Goal: Task Accomplishment & Management: Manage account settings

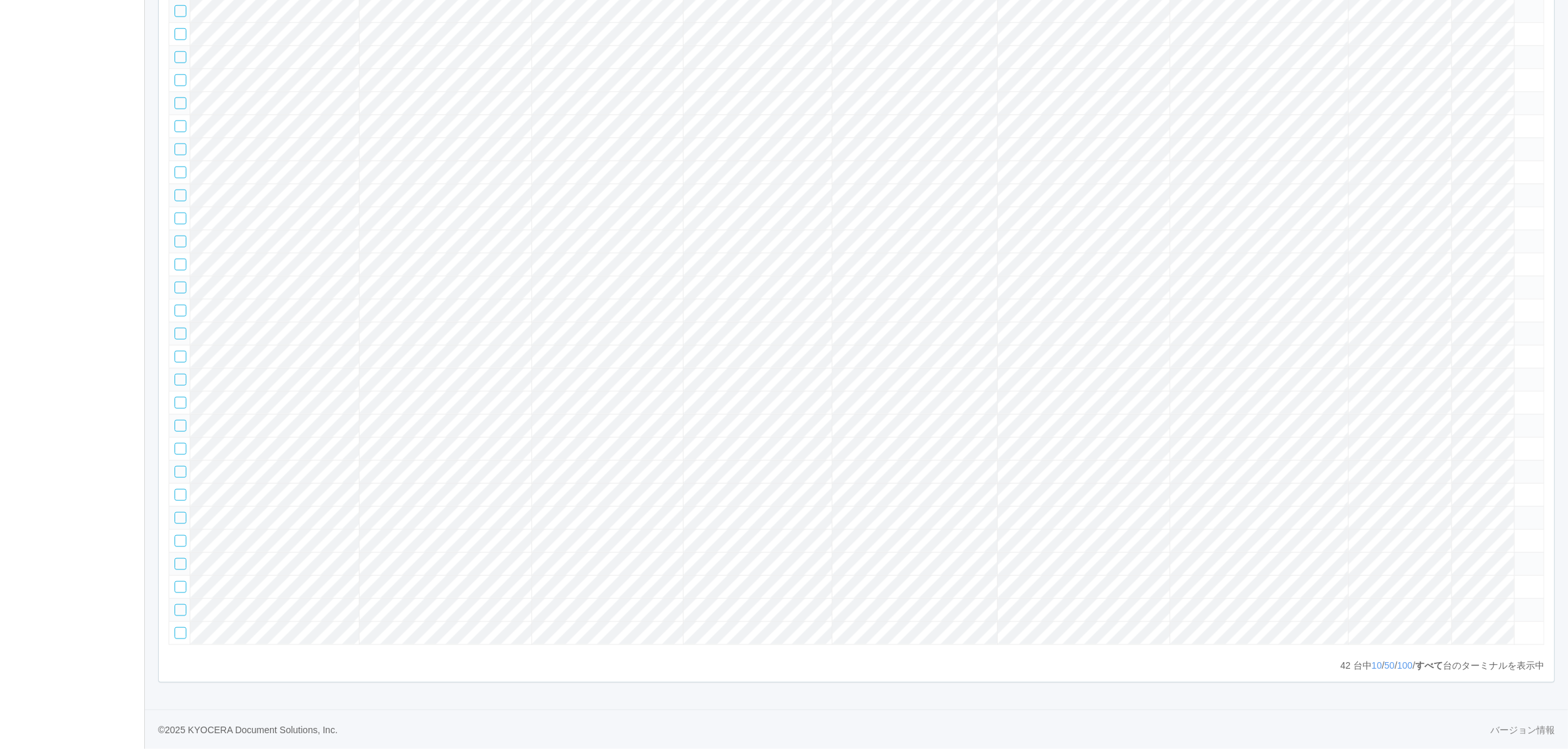
scroll to position [1650, 0]
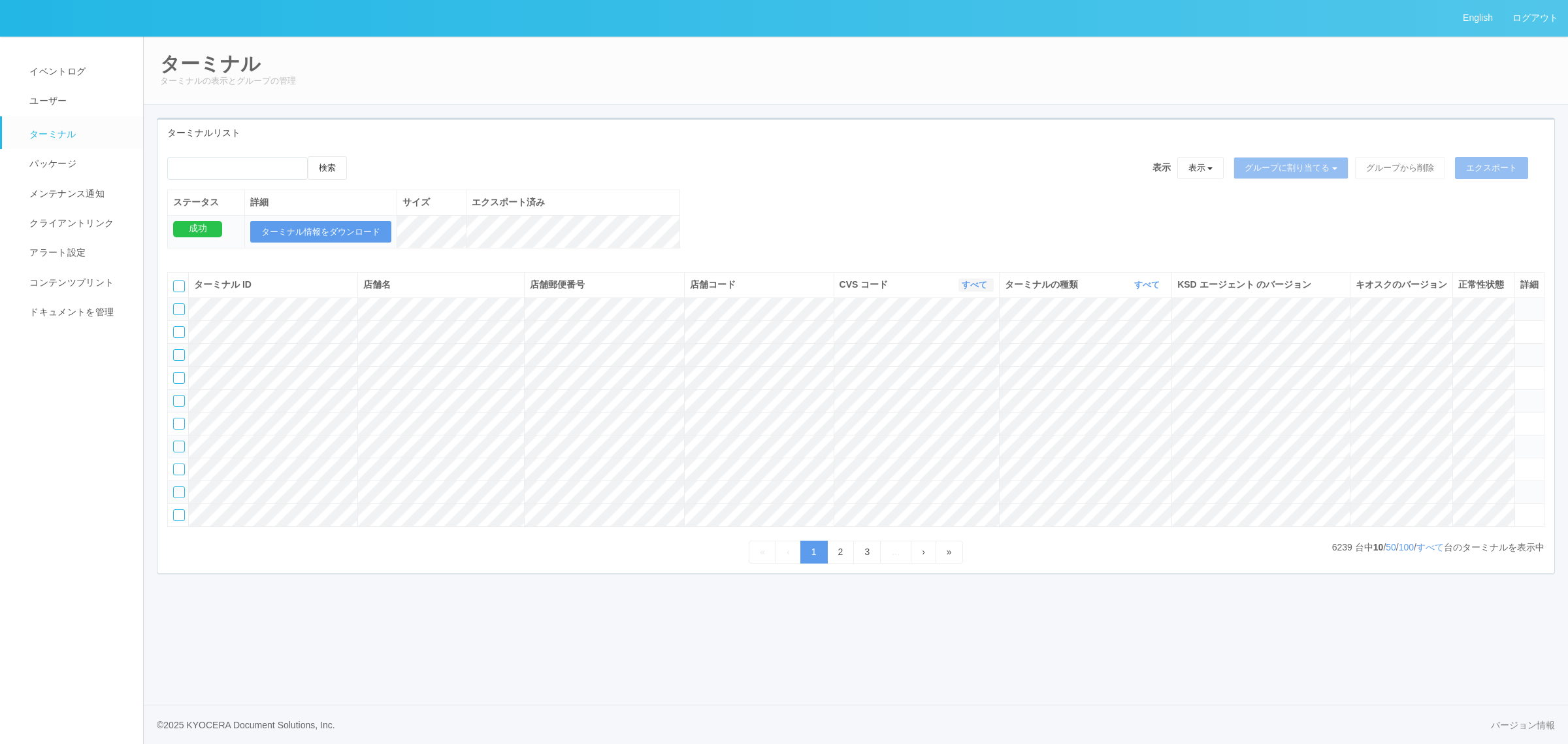
drag, startPoint x: 972, startPoint y: 295, endPoint x: 968, endPoint y: 306, distance: 11.7
click at [972, 290] on link "すべて" at bounding box center [977, 285] width 29 height 10
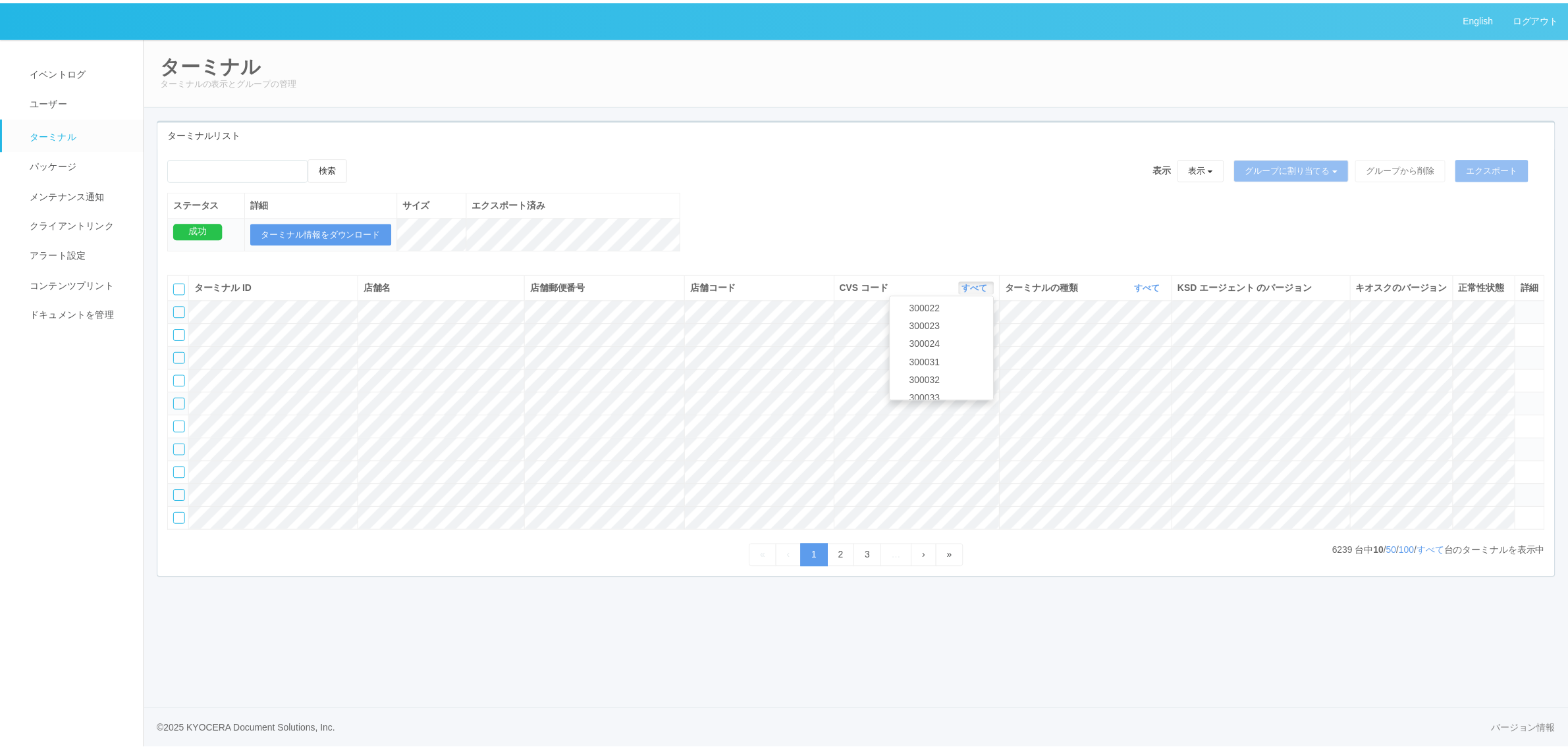
scroll to position [441, 0]
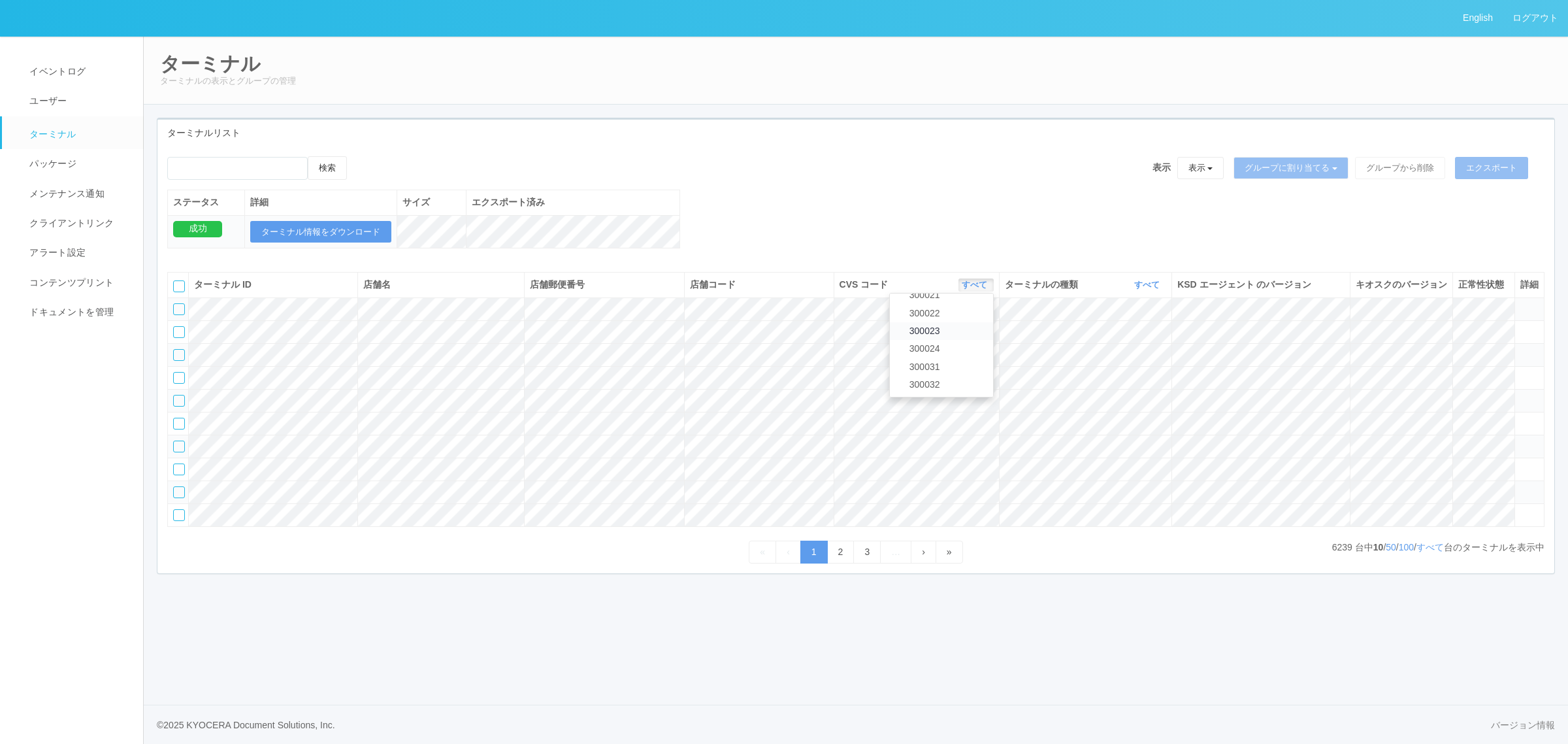
click at [957, 340] on link "300023" at bounding box center [942, 331] width 104 height 18
click at [1143, 290] on link "すべて" at bounding box center [1149, 285] width 29 height 10
click at [1138, 348] on link "キオスク" at bounding box center [1114, 340] width 104 height 18
click at [1403, 555] on p "43 台中 10 / 50 / 100 / すべて 台のターミナルを表示中" at bounding box center [1443, 547] width 202 height 14
click at [1421, 552] on link "すべて" at bounding box center [1430, 546] width 28 height 11
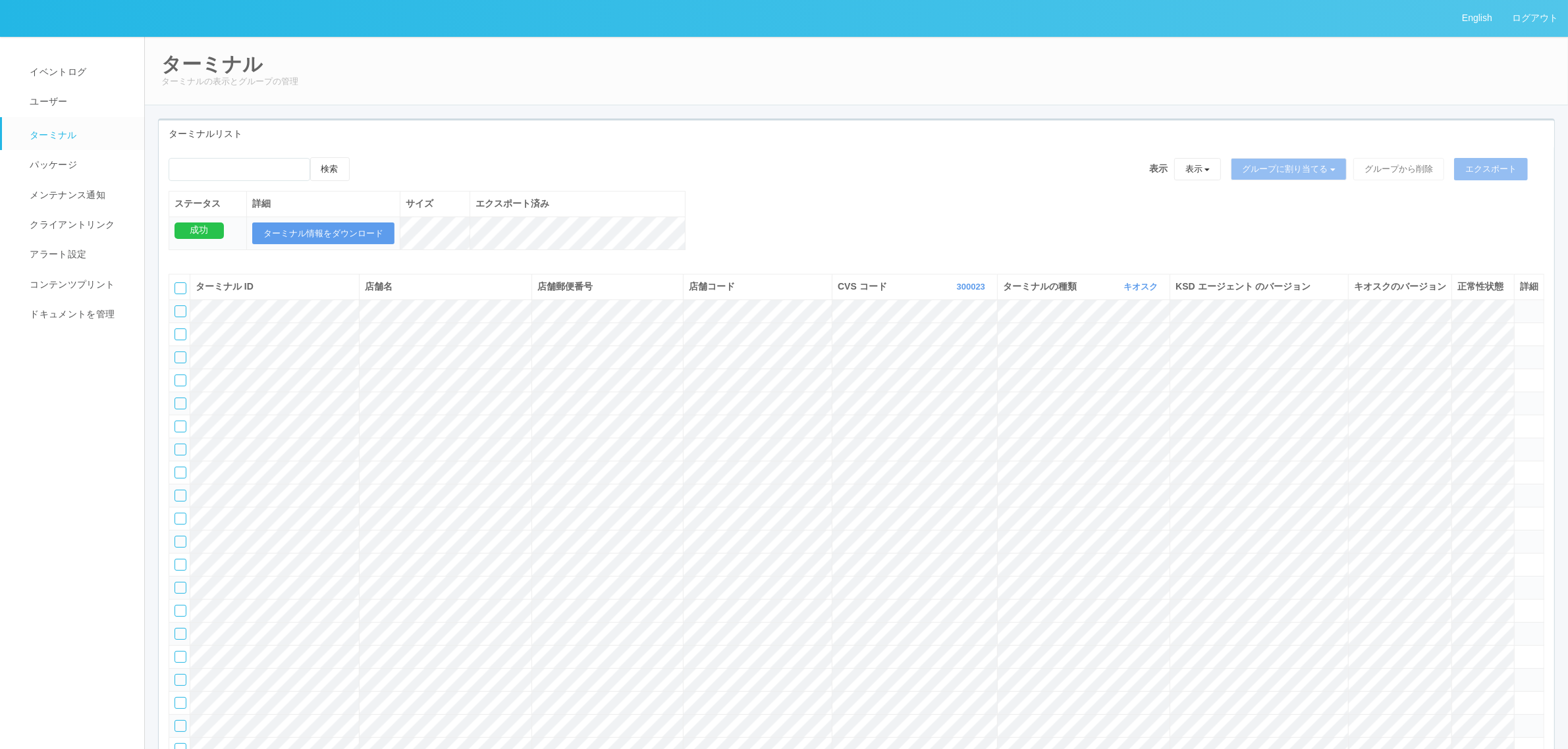
scroll to position [936, 0]
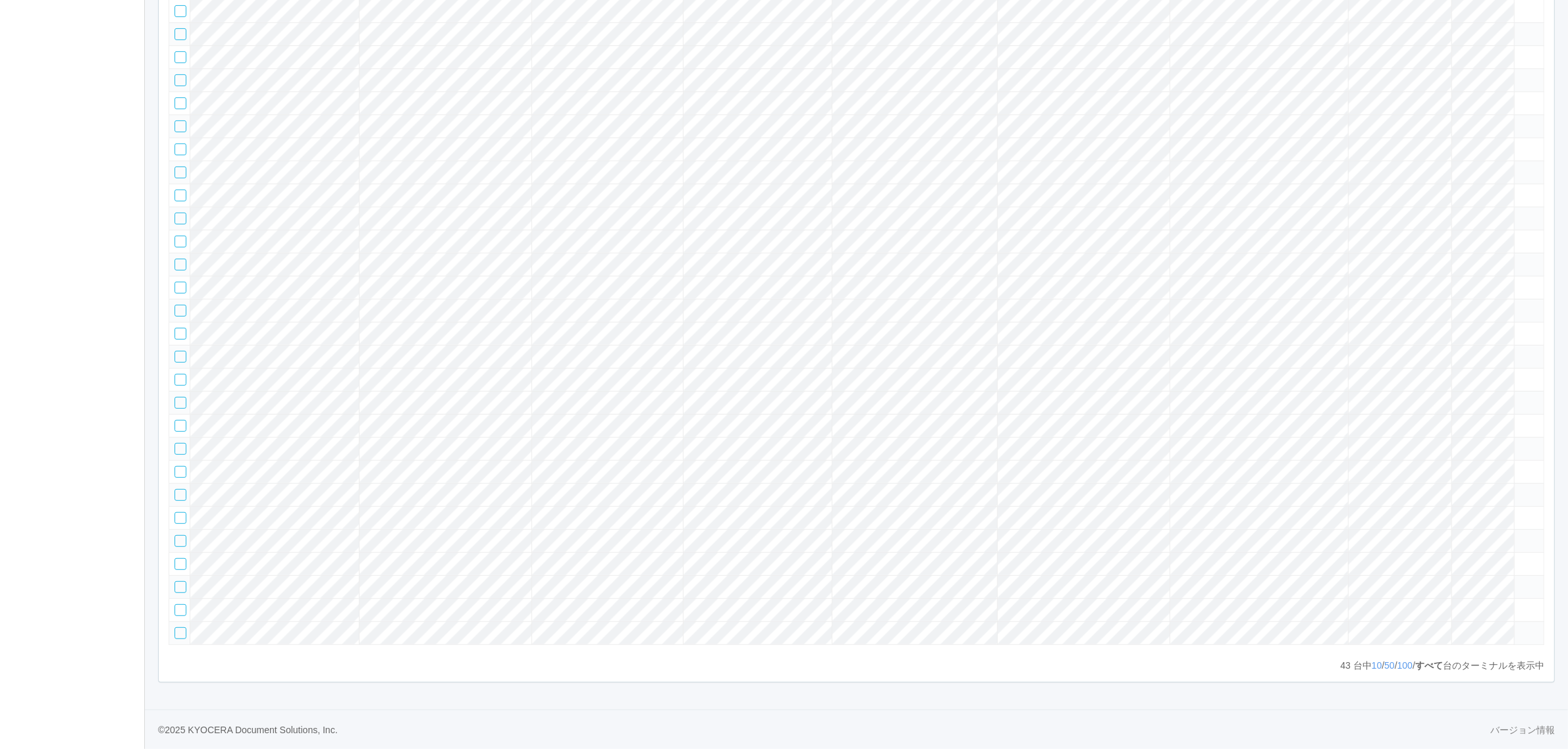
click at [1429, 322] on tr at bounding box center [857, 333] width 1375 height 23
click at [1520, 328] on icon at bounding box center [1520, 328] width 0 height 0
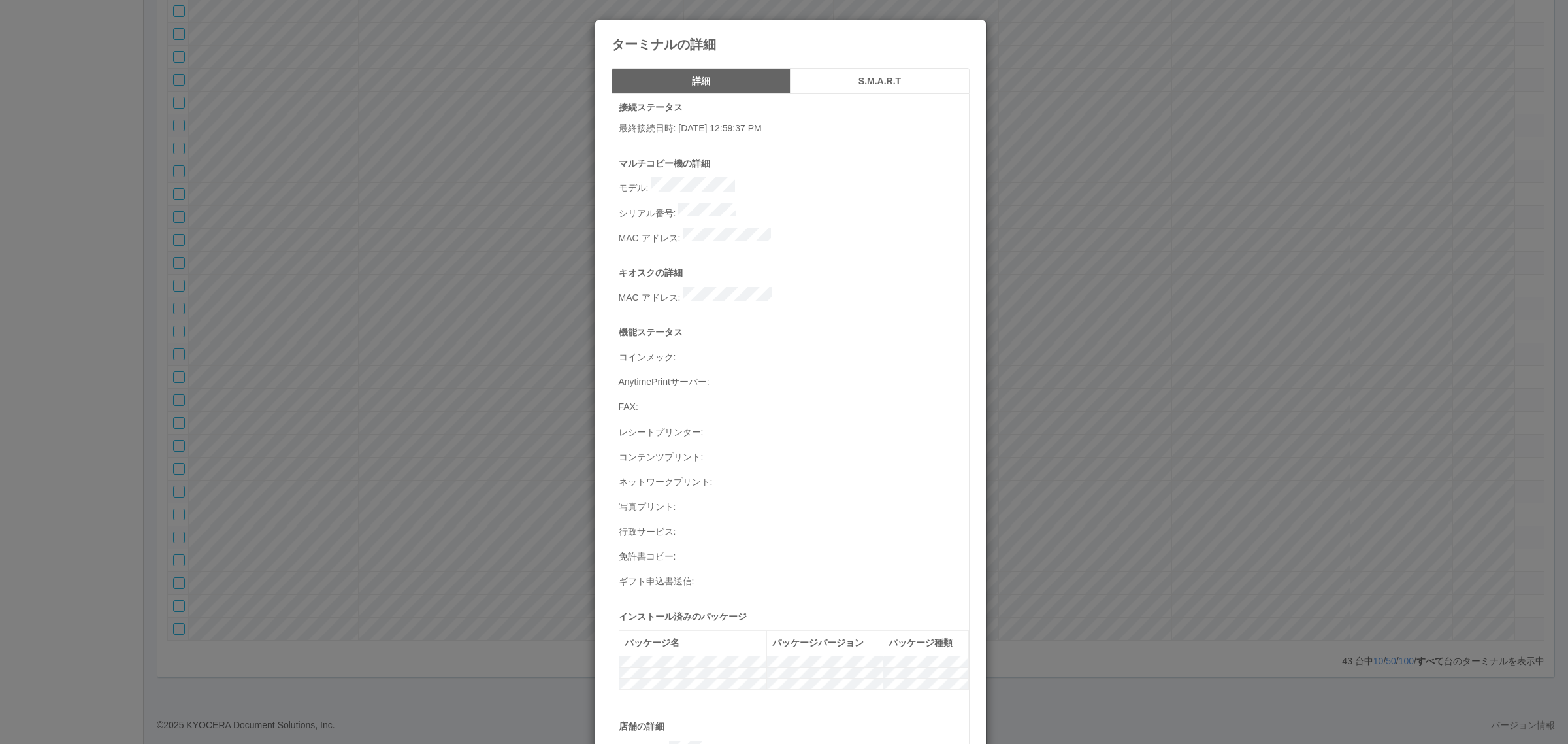
click at [1169, 207] on div "ターミナルの詳細 詳細 S.M.A.R.T 接続ステータス 最終接続日時 : [DATE] 12:59:37 PM マルチコピー機の詳細 モデル : シリアル…" at bounding box center [784, 372] width 1568 height 744
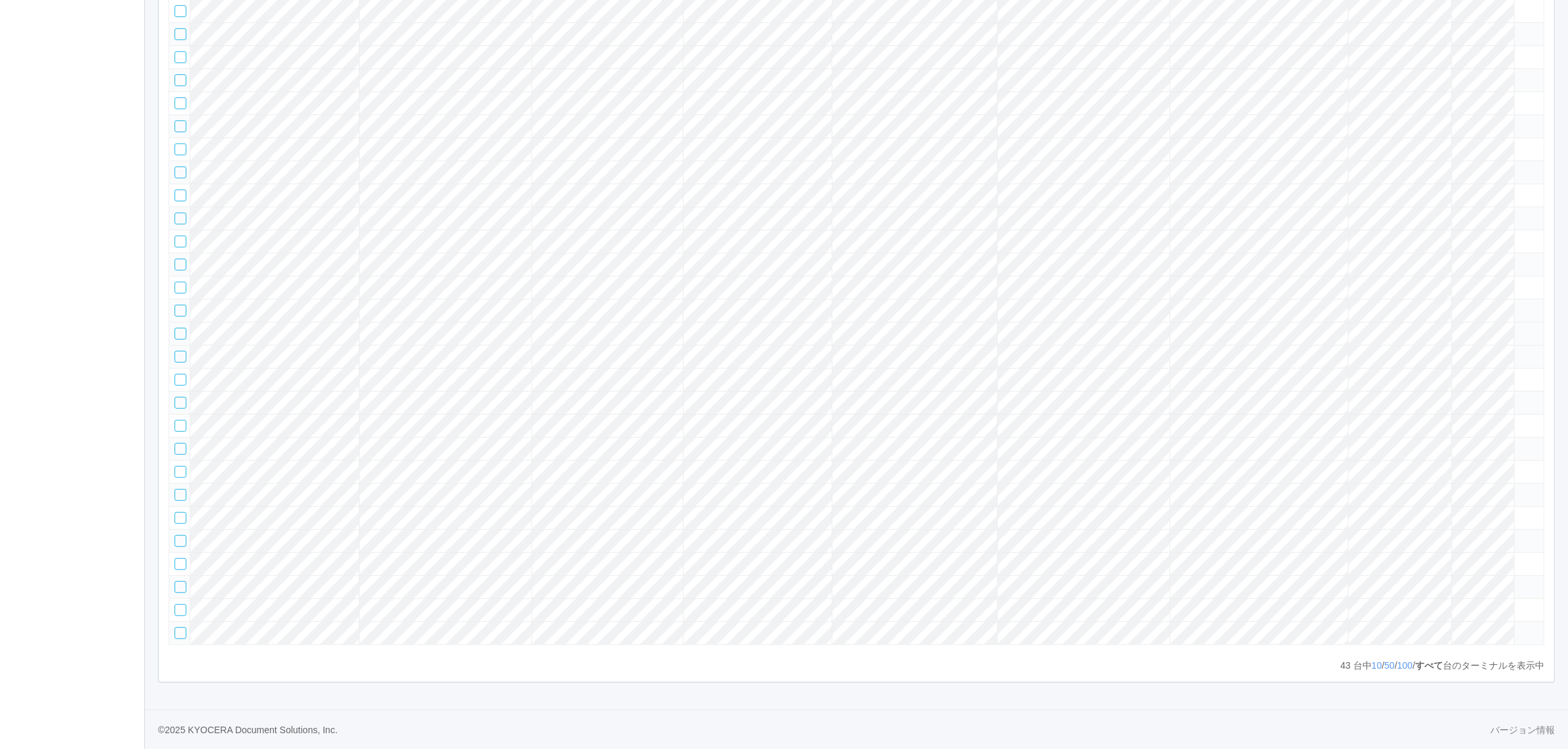
click at [170, 322] on td at bounding box center [180, 333] width 21 height 23
click at [181, 328] on div at bounding box center [180, 333] width 12 height 12
click at [1422, 299] on tr at bounding box center [857, 311] width 1375 height 23
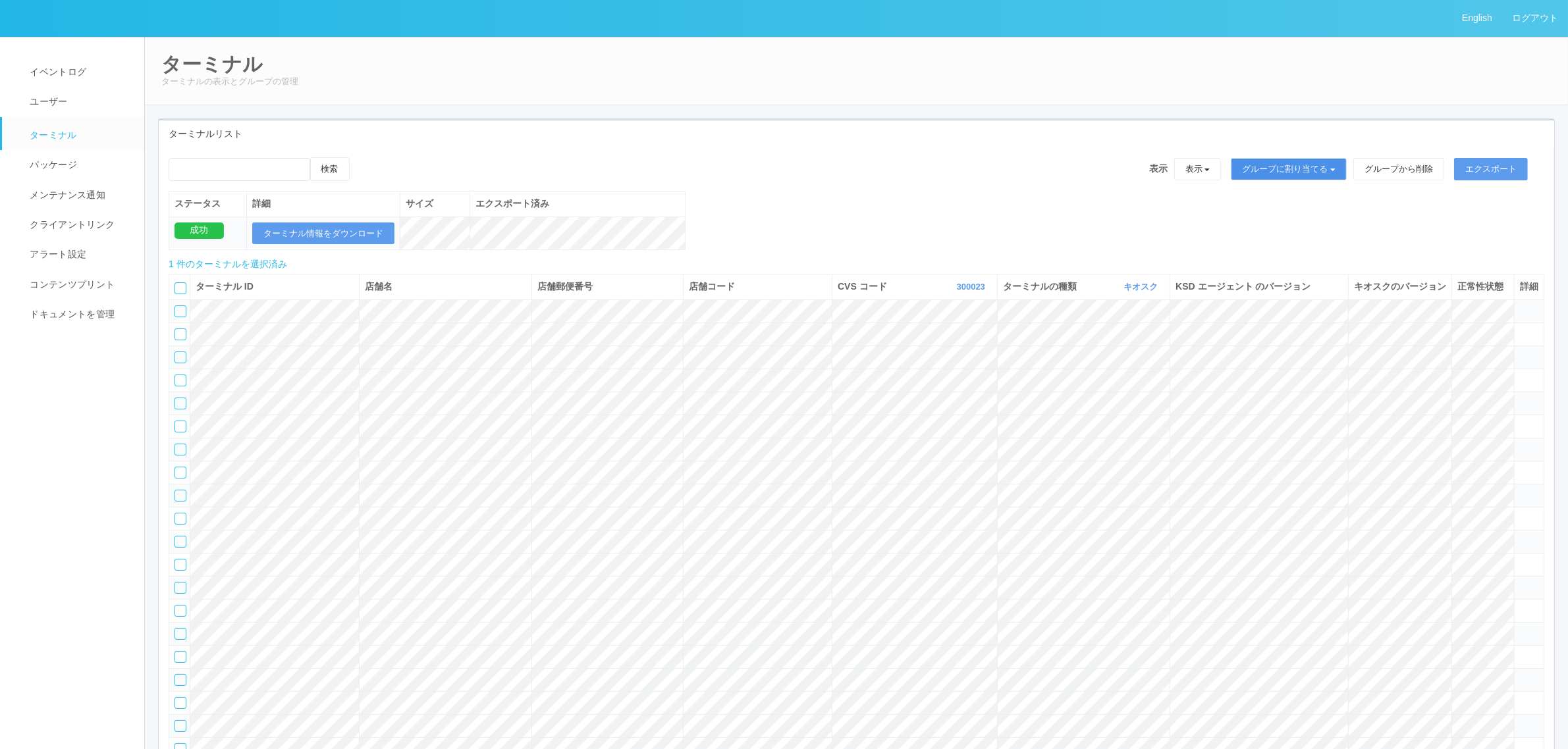
click at [1294, 165] on button "グループに割り当てる" at bounding box center [1288, 169] width 116 height 22
click at [1262, 227] on link "アーカイブ済みのターミナル" at bounding box center [1279, 224] width 146 height 18
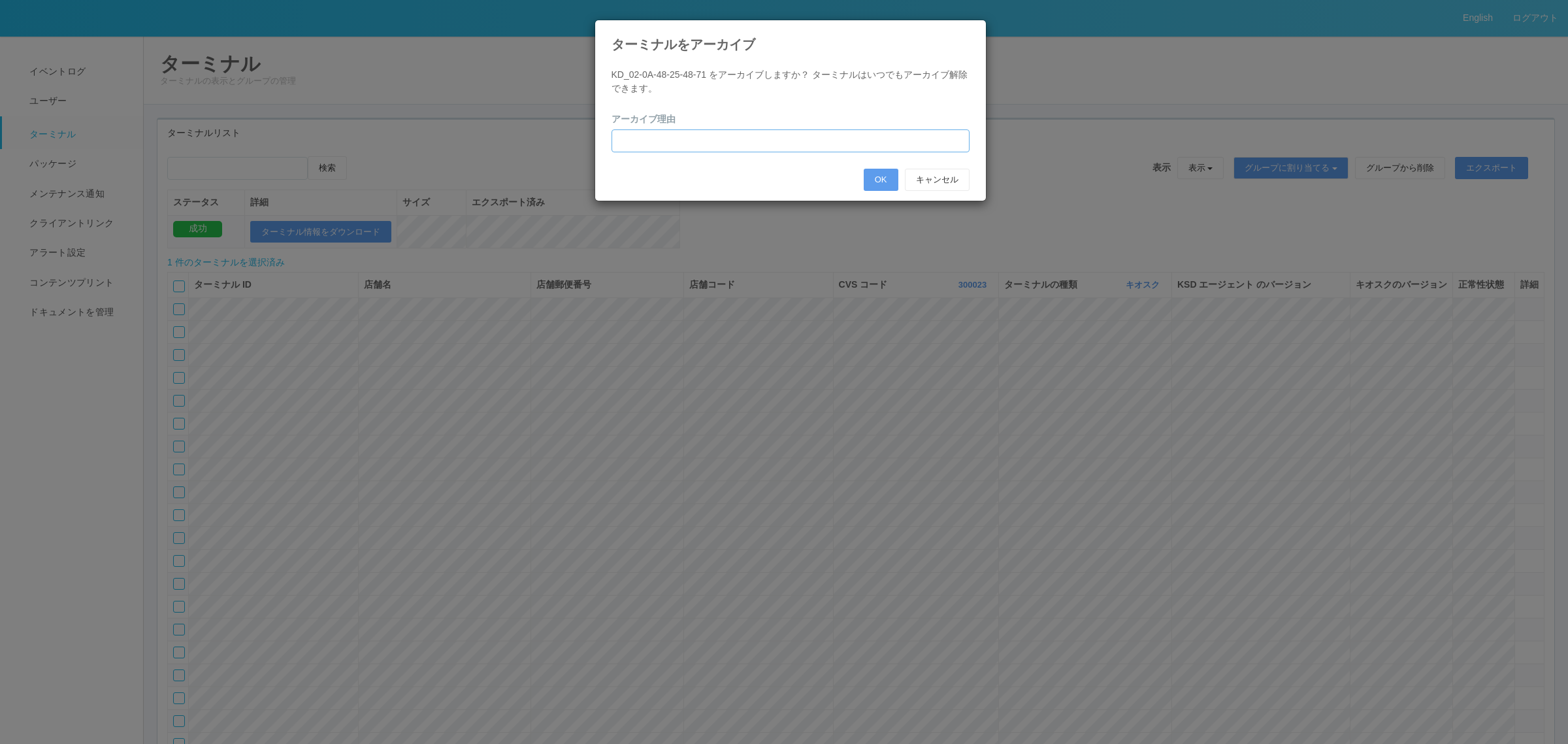
drag, startPoint x: 713, startPoint y: 134, endPoint x: 709, endPoint y: 141, distance: 8.1
click at [713, 134] on input "text" at bounding box center [790, 141] width 358 height 23
type input "こ"
type input "ゴミデータのため"
click at [879, 181] on button "OK" at bounding box center [880, 179] width 35 height 22
